Goal: Task Accomplishment & Management: Complete application form

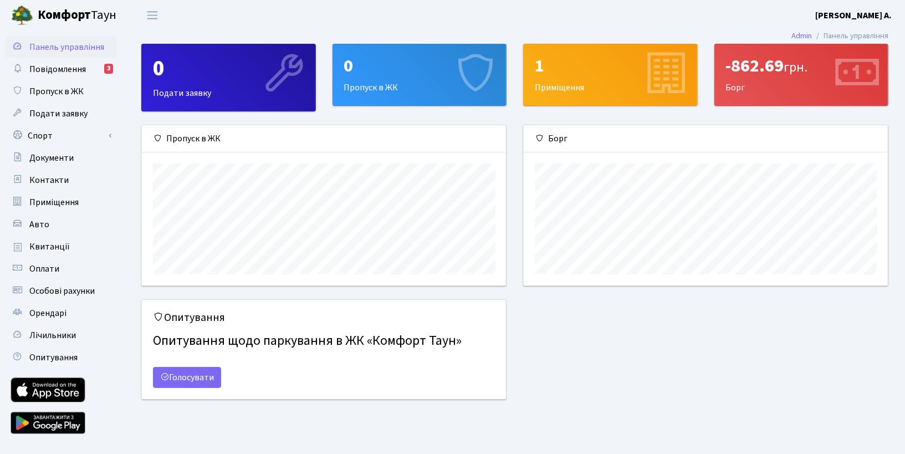
scroll to position [160, 364]
click at [40, 73] on span "Повідомлення" at bounding box center [57, 69] width 57 height 12
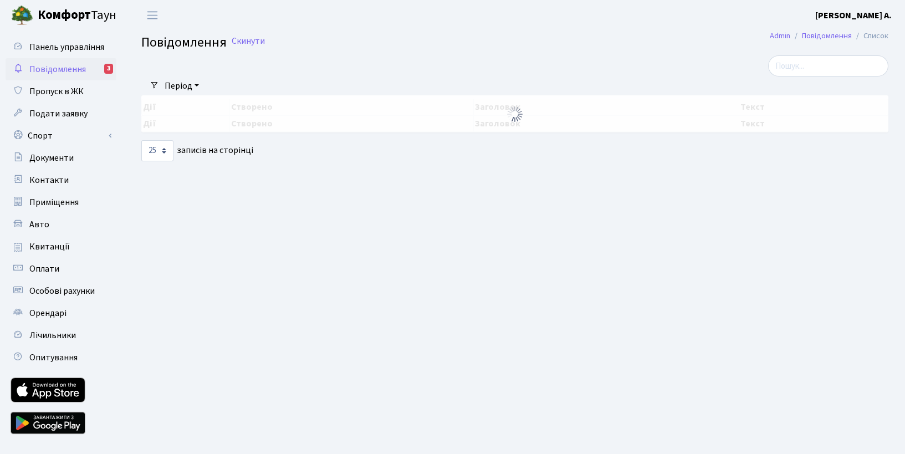
select select "25"
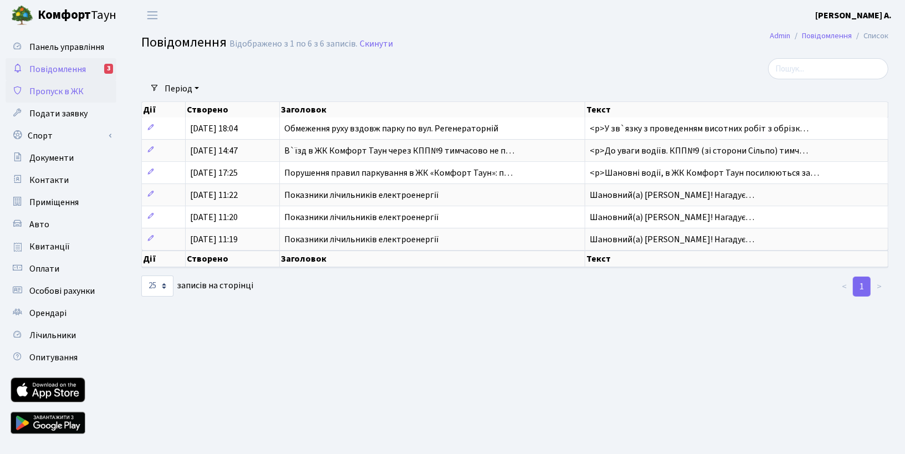
click at [42, 91] on span "Пропуск в ЖК" at bounding box center [56, 91] width 54 height 12
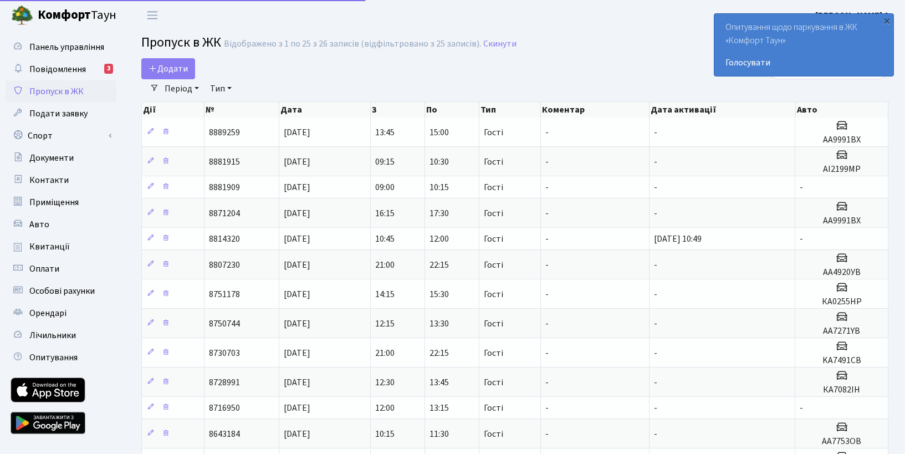
select select "25"
click at [53, 218] on link "Авто" at bounding box center [61, 224] width 111 height 22
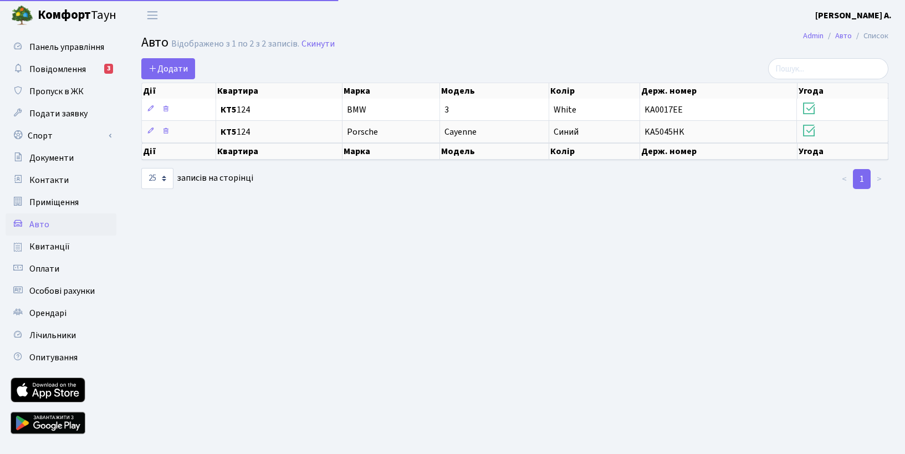
select select "25"
click at [167, 65] on span "Додати" at bounding box center [167, 69] width 39 height 12
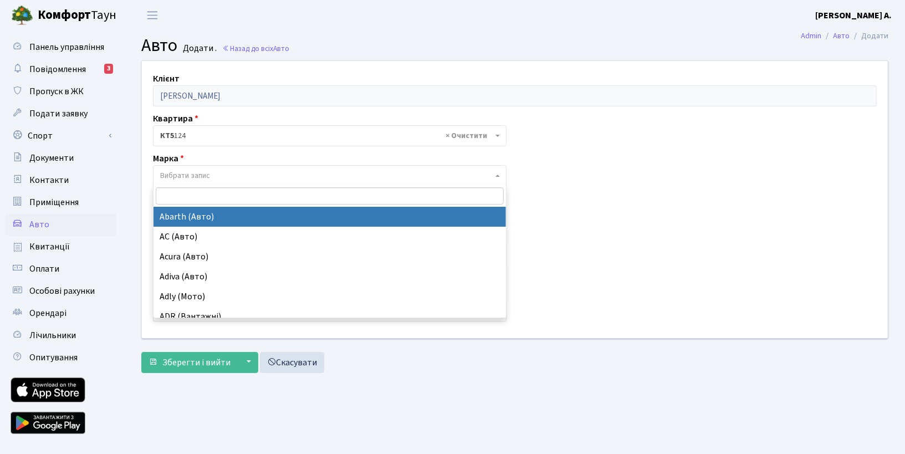
click at [208, 175] on span "Вибрати запис" at bounding box center [185, 175] width 50 height 11
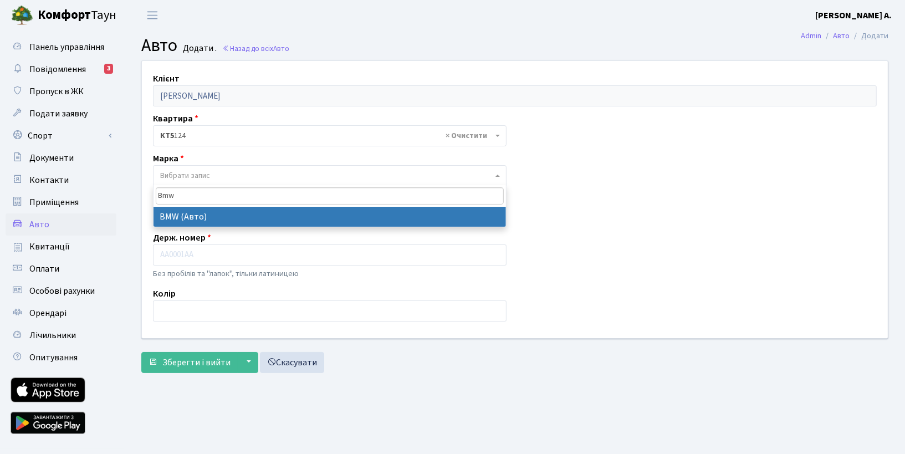
type input "Bmw"
select select "19"
select select
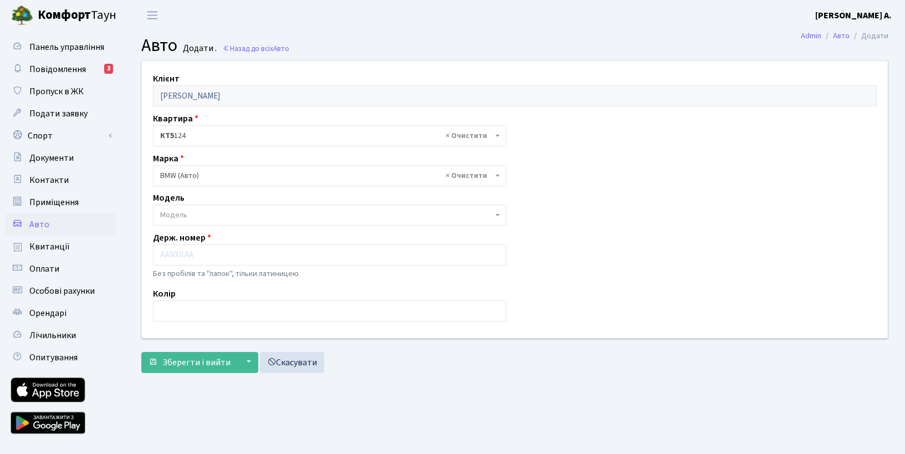
click at [197, 216] on span "Модель" at bounding box center [326, 214] width 332 height 11
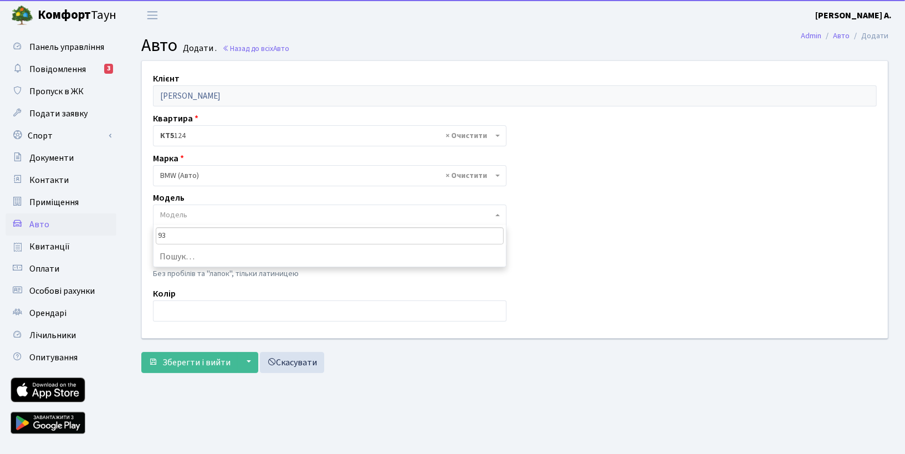
type input "9"
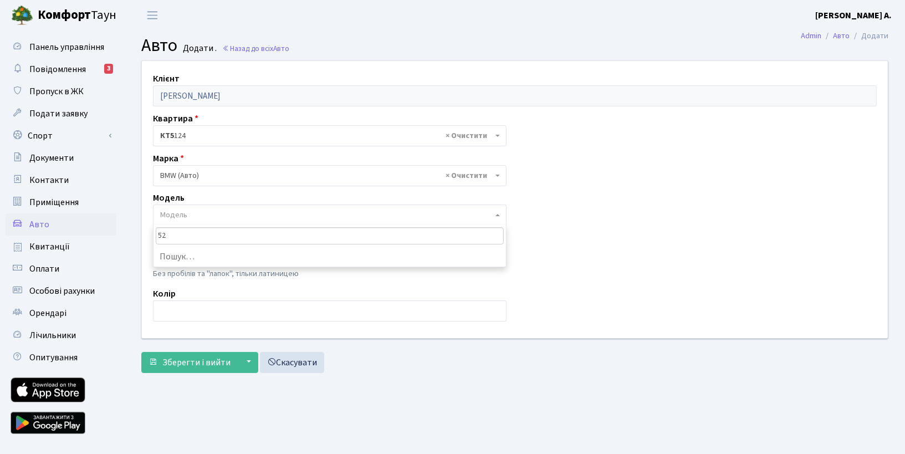
type input "5"
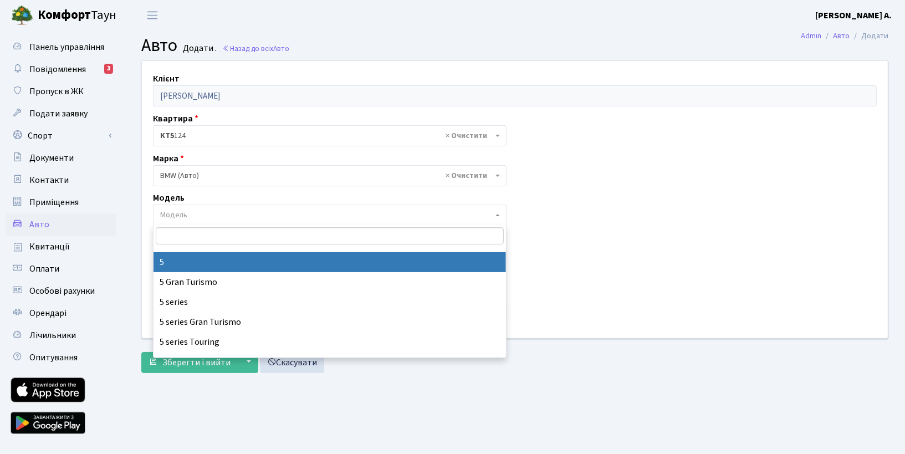
scroll to position [554, 0]
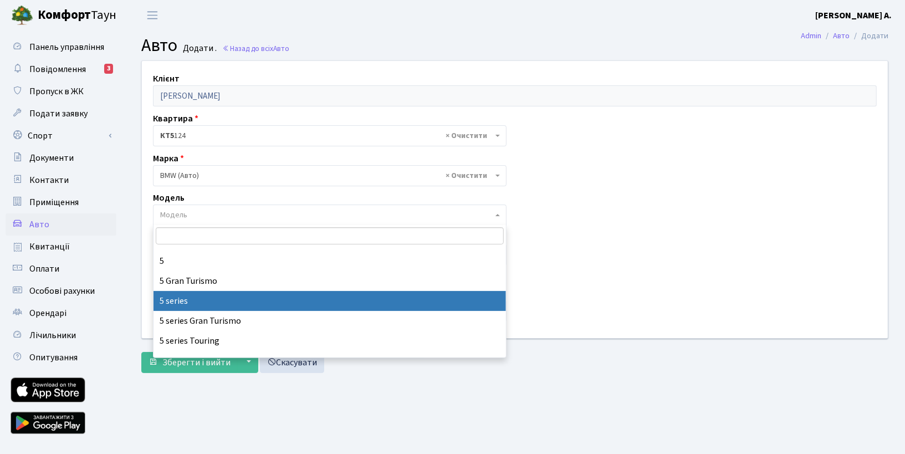
select select "4562"
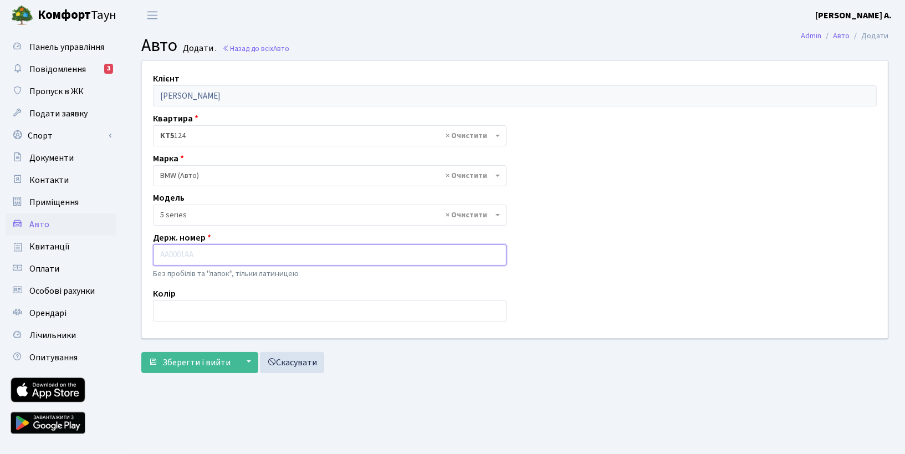
click at [188, 260] on input "text" at bounding box center [329, 254] width 353 height 21
paste input "ВН9609ТК"
type input "ВН9609ТК"
click at [185, 308] on input "text" at bounding box center [329, 310] width 353 height 21
click at [226, 310] on input "Серий" at bounding box center [329, 310] width 353 height 21
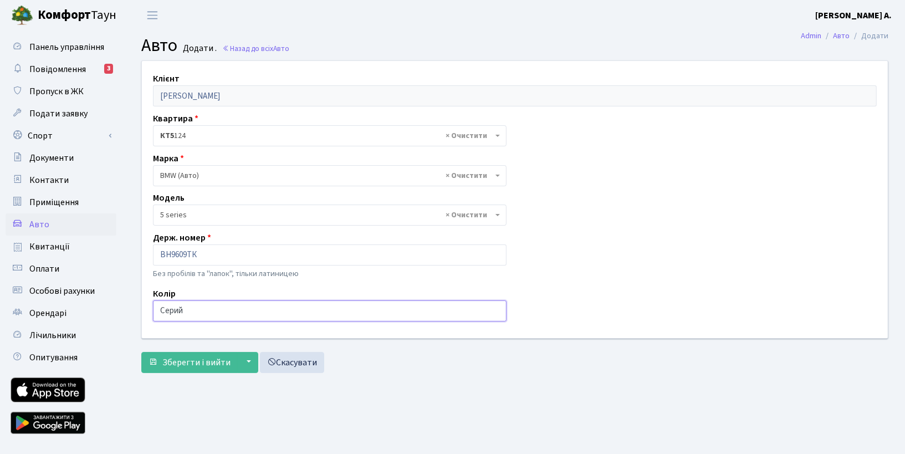
click at [226, 310] on input "Серий" at bounding box center [329, 310] width 353 height 21
paste input "серы"
click at [412, 381] on main "Admin Авто Додати Авто Додати . Назад до всіх Авто Клієнт Шейхіан Камалоддін Аб…" at bounding box center [515, 239] width 780 height 418
click at [219, 305] on input "серый" at bounding box center [329, 310] width 353 height 21
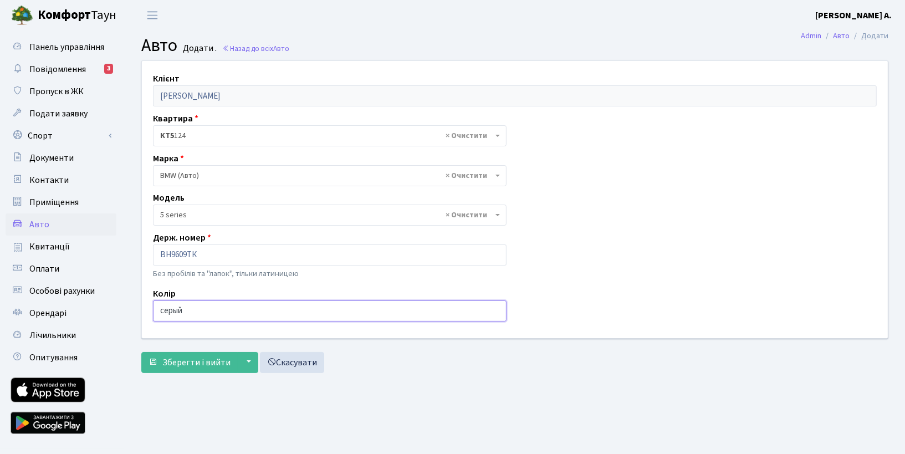
click at [219, 305] on input "серый" at bounding box center [329, 310] width 353 height 21
paste input "іри"
type input "сірий"
click at [205, 408] on main "Admin Авто Додати Авто Додати . Назад до всіх Авто Клієнт Шейхіан Камалоддін Аб…" at bounding box center [515, 239] width 780 height 418
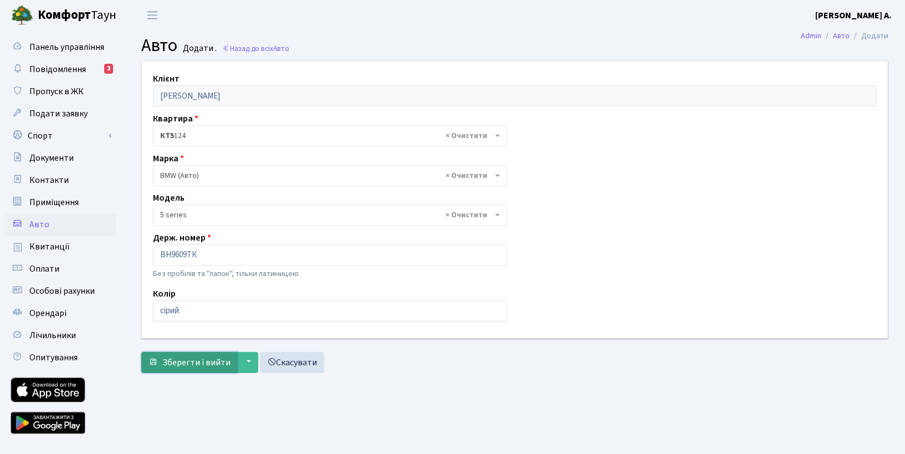
click at [206, 365] on span "Зберегти і вийти" at bounding box center [196, 362] width 68 height 12
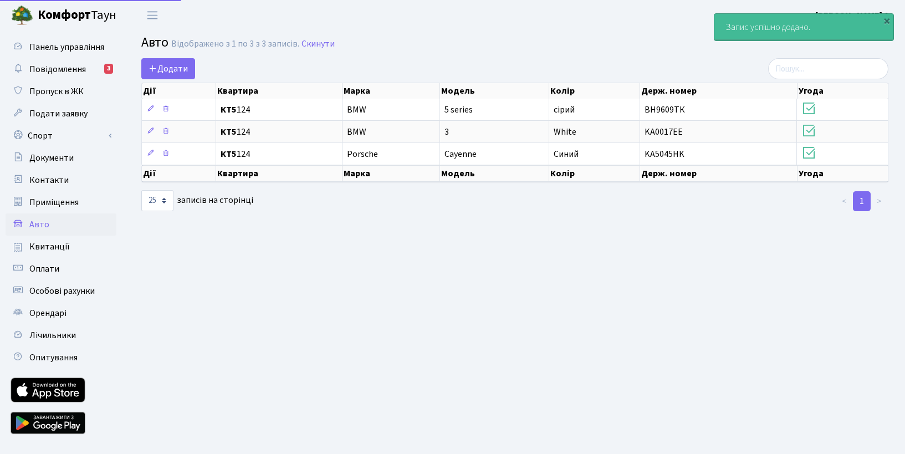
select select "25"
click at [446, 211] on main "Admin Авто Список Авто Відображено з 1 по 3 з 3 записів. Скинути Додати Дії Ква…" at bounding box center [515, 239] width 780 height 418
